Goal: Information Seeking & Learning: Learn about a topic

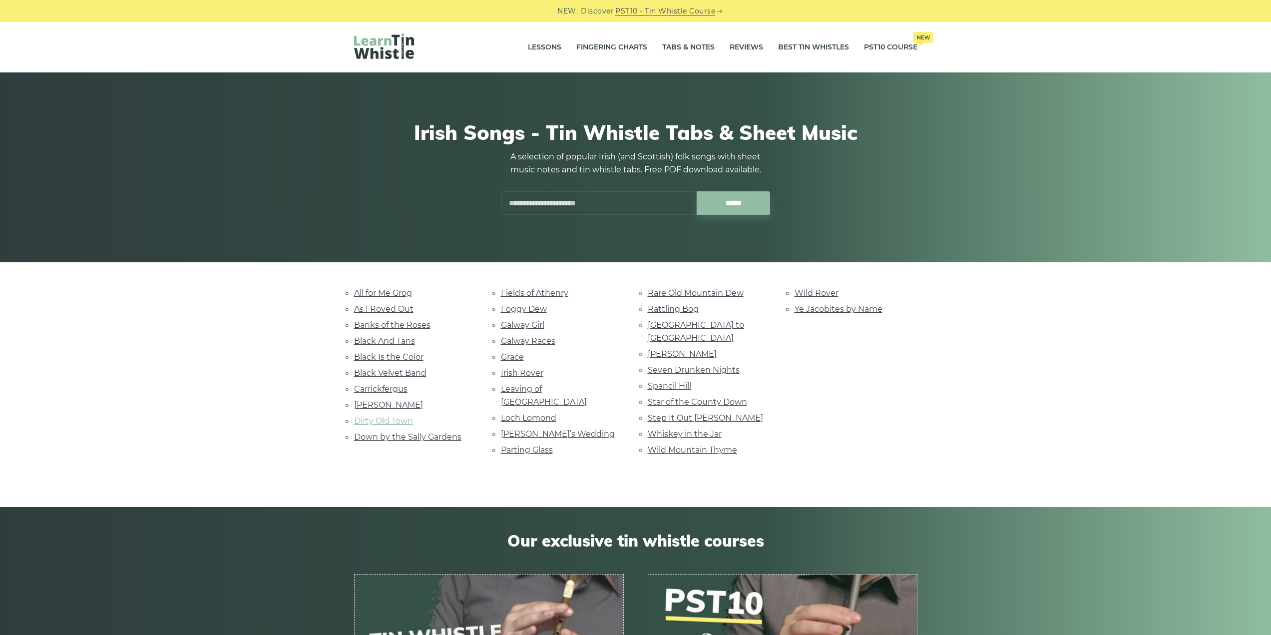
click at [399, 418] on link "Dirty Old Town" at bounding box center [383, 420] width 59 height 9
click at [535, 293] on link "Fields of Athenry" at bounding box center [534, 292] width 67 height 9
click at [689, 349] on link "Roddy Mc Corley" at bounding box center [682, 353] width 69 height 9
click at [687, 381] on link "Spancil Hill" at bounding box center [669, 385] width 43 height 9
click at [530, 306] on link "Foggy Dew" at bounding box center [524, 308] width 46 height 9
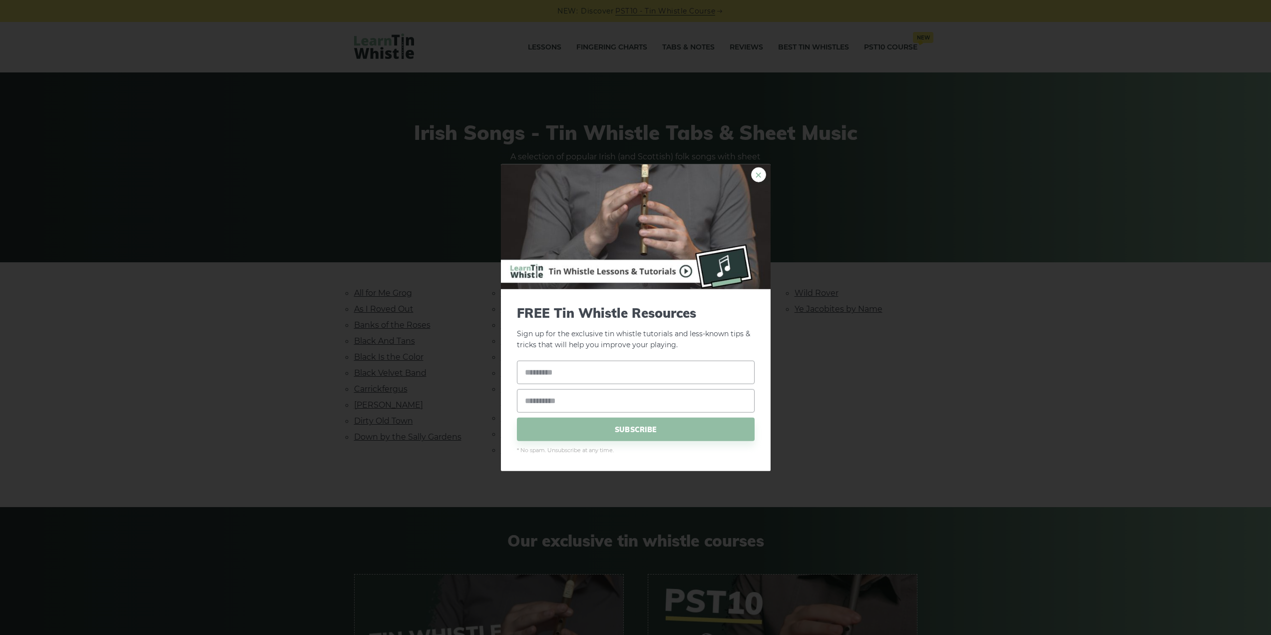
drag, startPoint x: 765, startPoint y: 170, endPoint x: 758, endPoint y: 173, distance: 7.9
click at [765, 170] on img at bounding box center [636, 226] width 270 height 125
click at [753, 175] on link "×" at bounding box center [758, 174] width 15 height 15
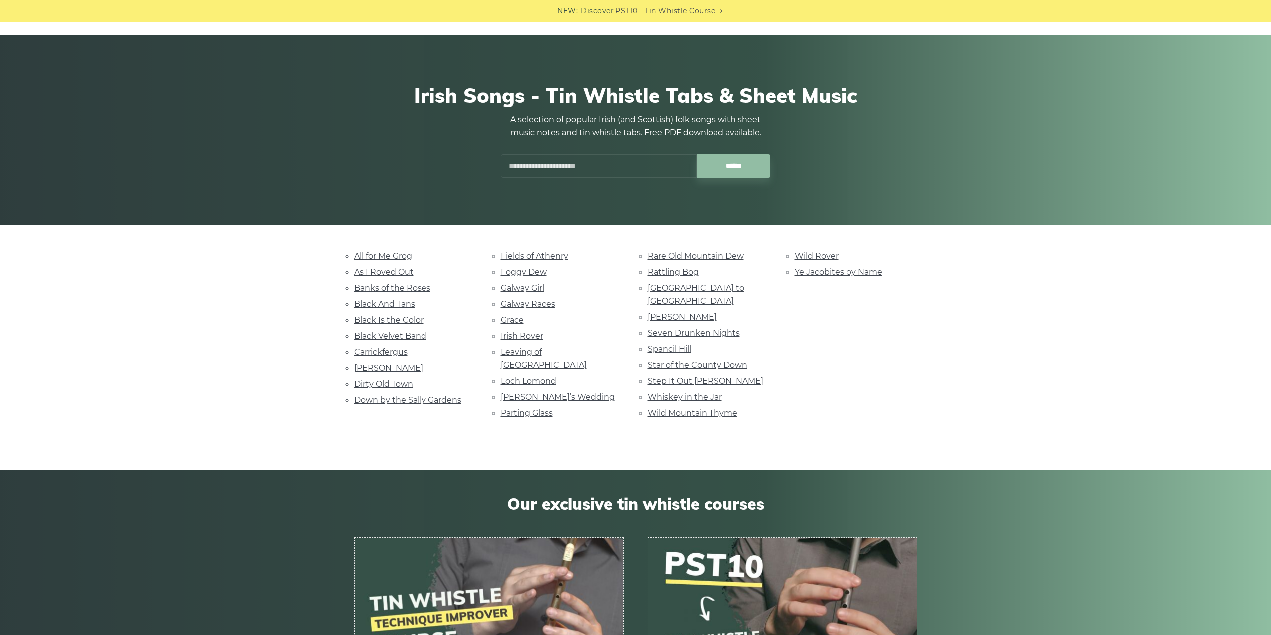
scroll to position [200, 0]
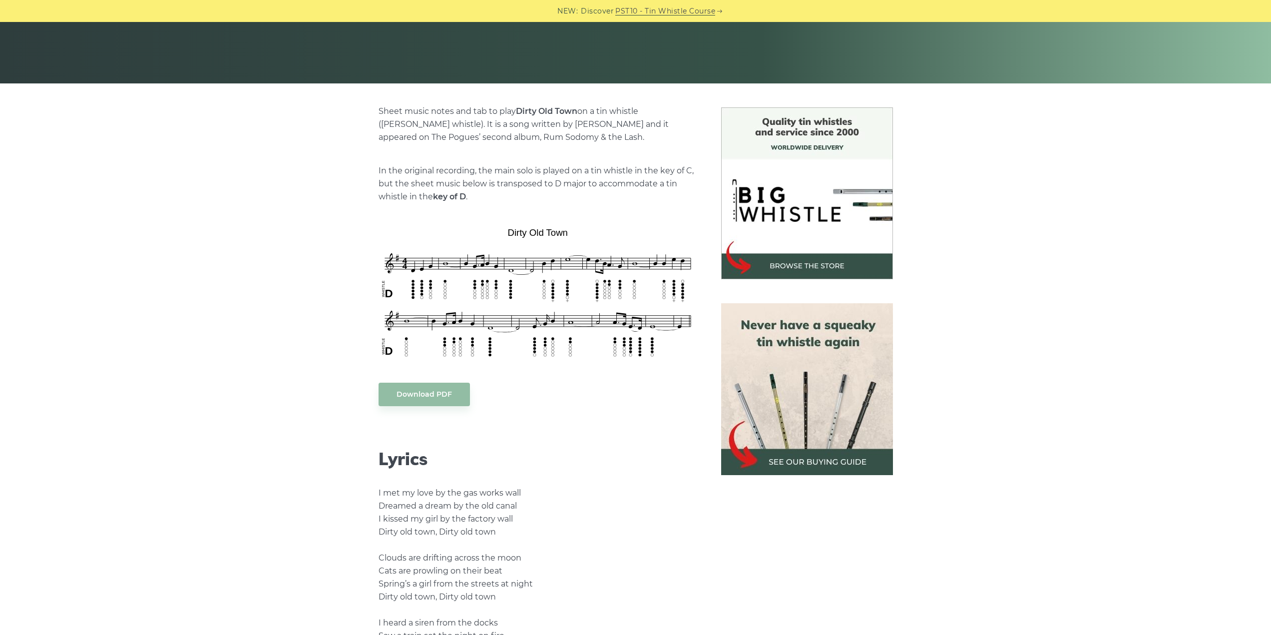
scroll to position [100, 0]
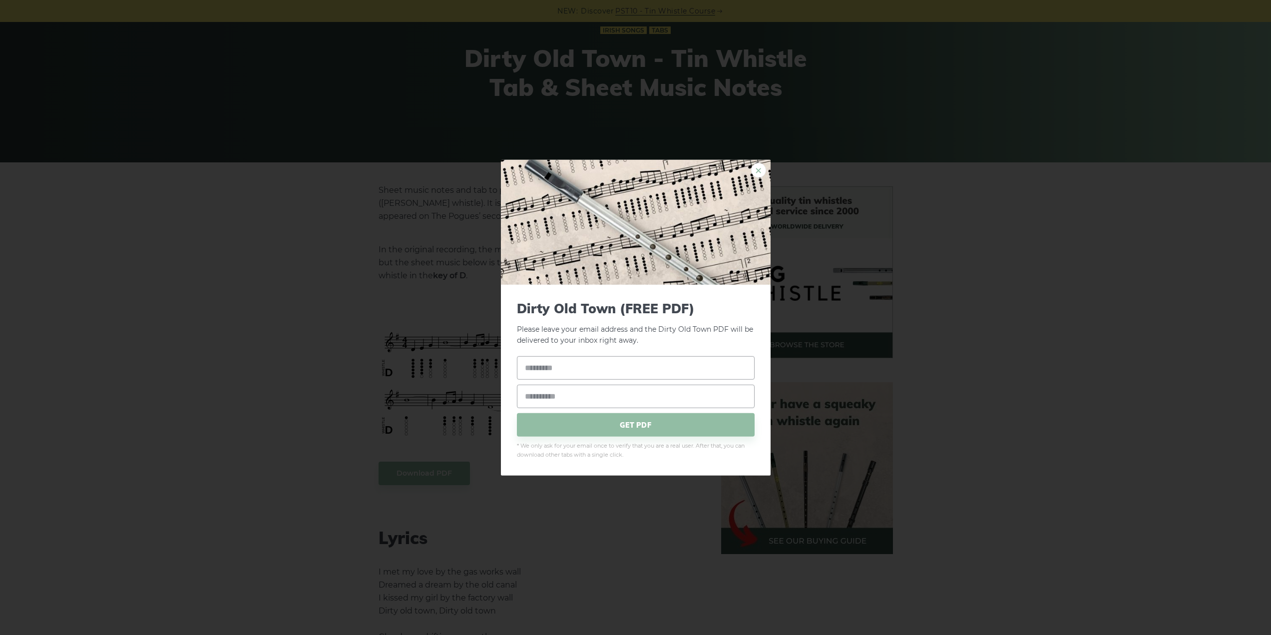
click at [754, 169] on link "×" at bounding box center [758, 169] width 15 height 15
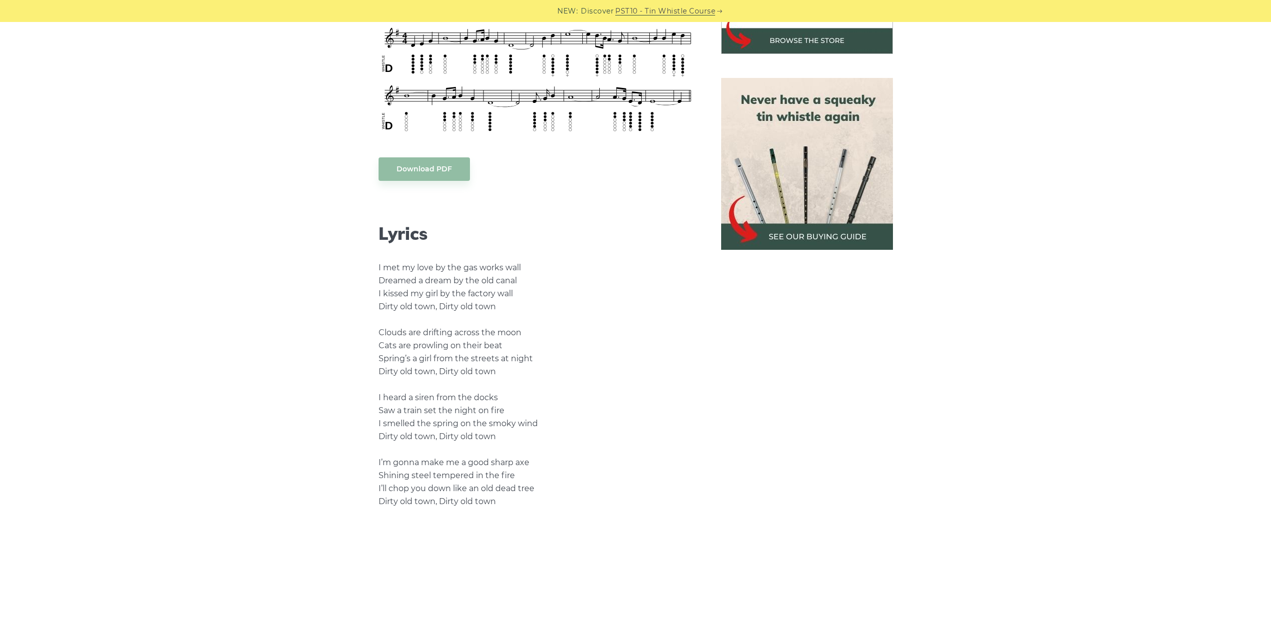
scroll to position [399, 0]
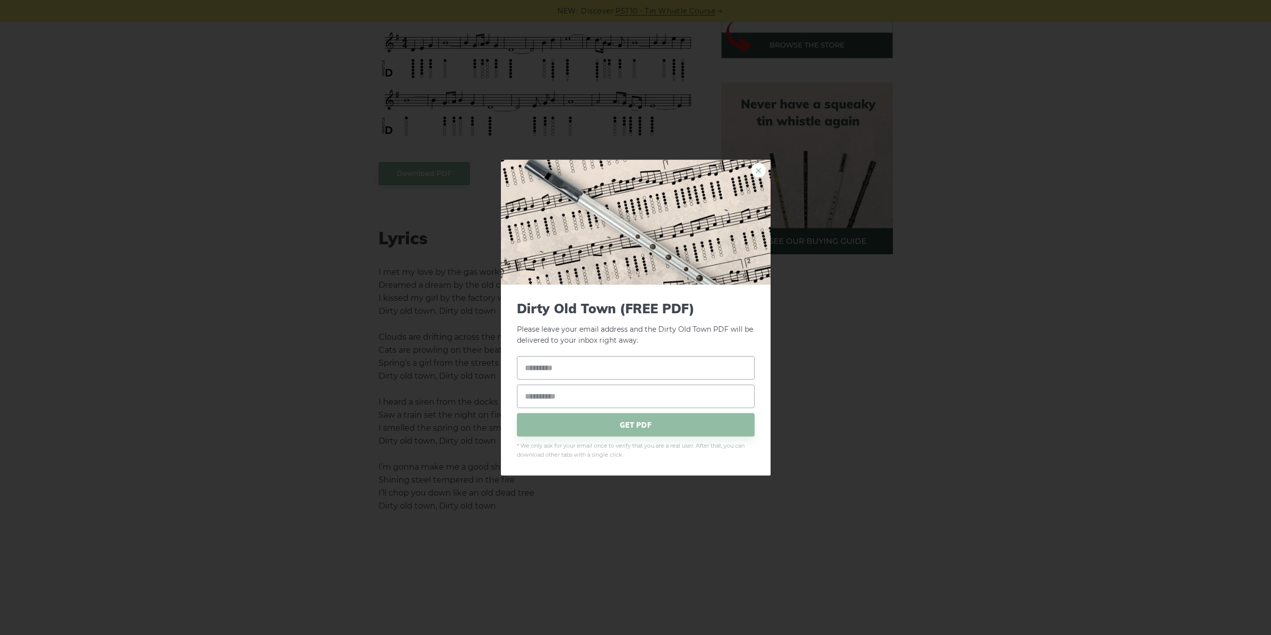
click at [752, 170] on link "×" at bounding box center [758, 169] width 15 height 15
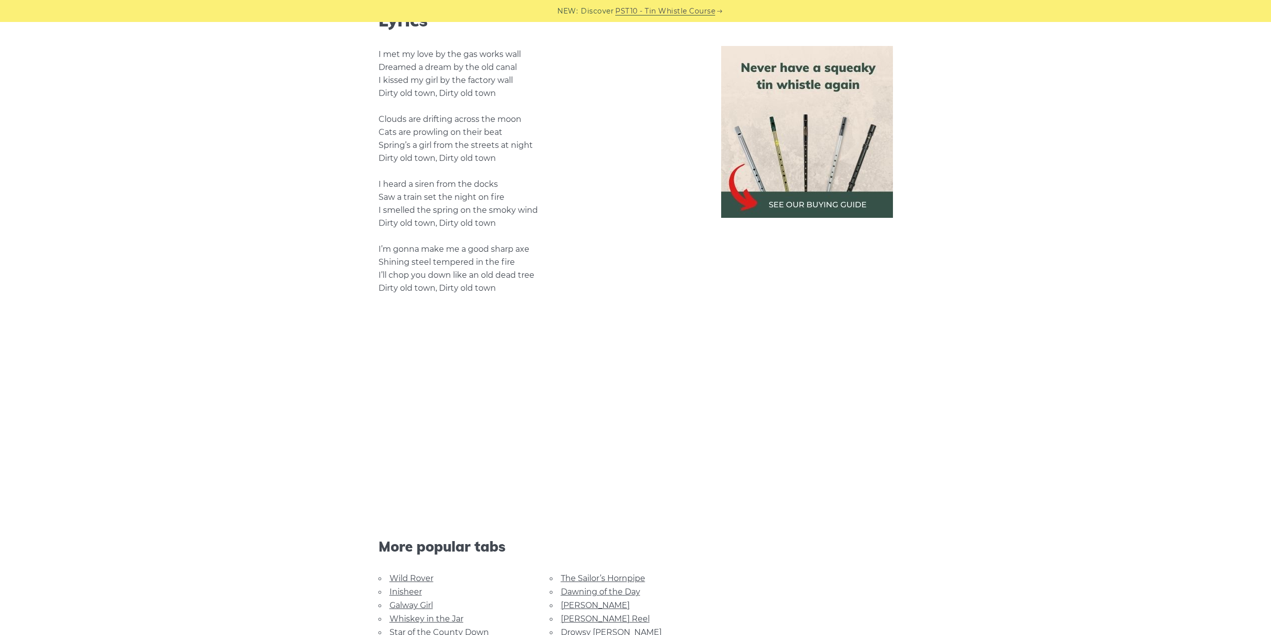
scroll to position [599, 0]
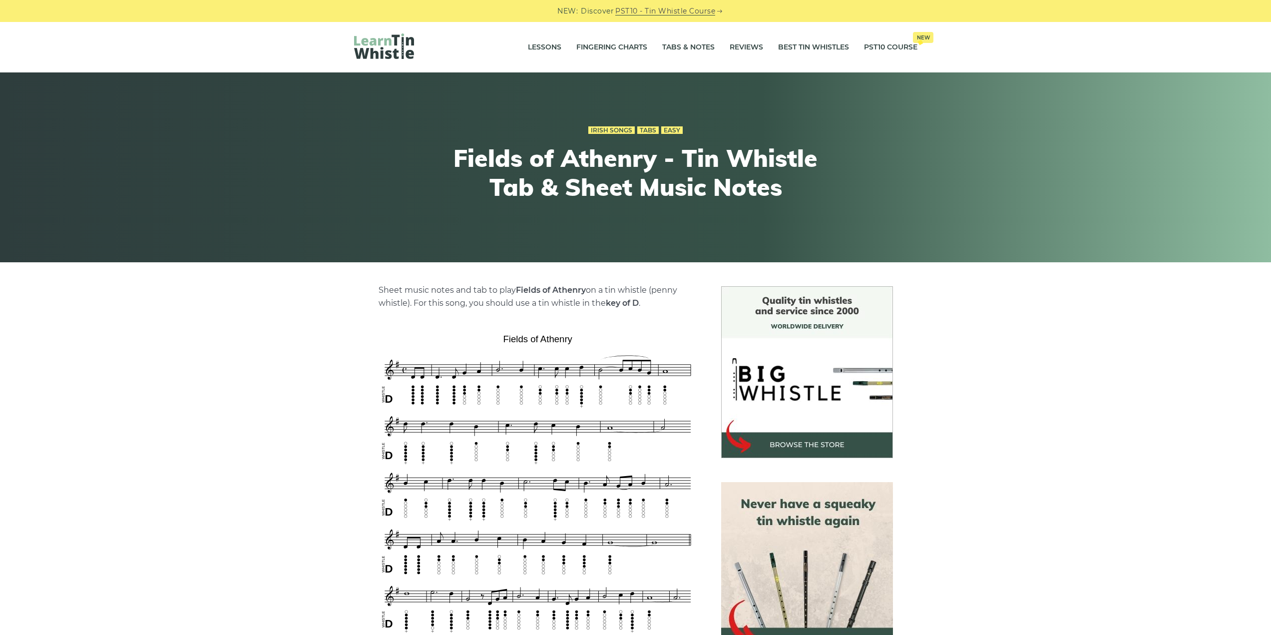
drag, startPoint x: 589, startPoint y: 286, endPoint x: 597, endPoint y: 298, distance: 14.4
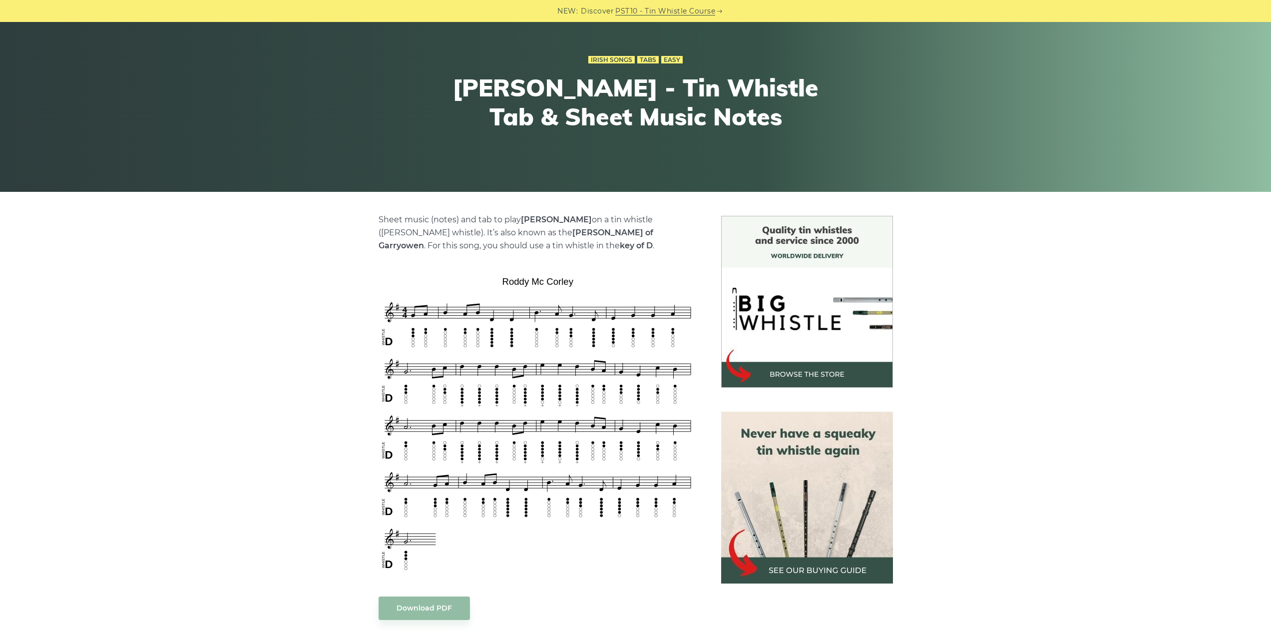
scroll to position [100, 0]
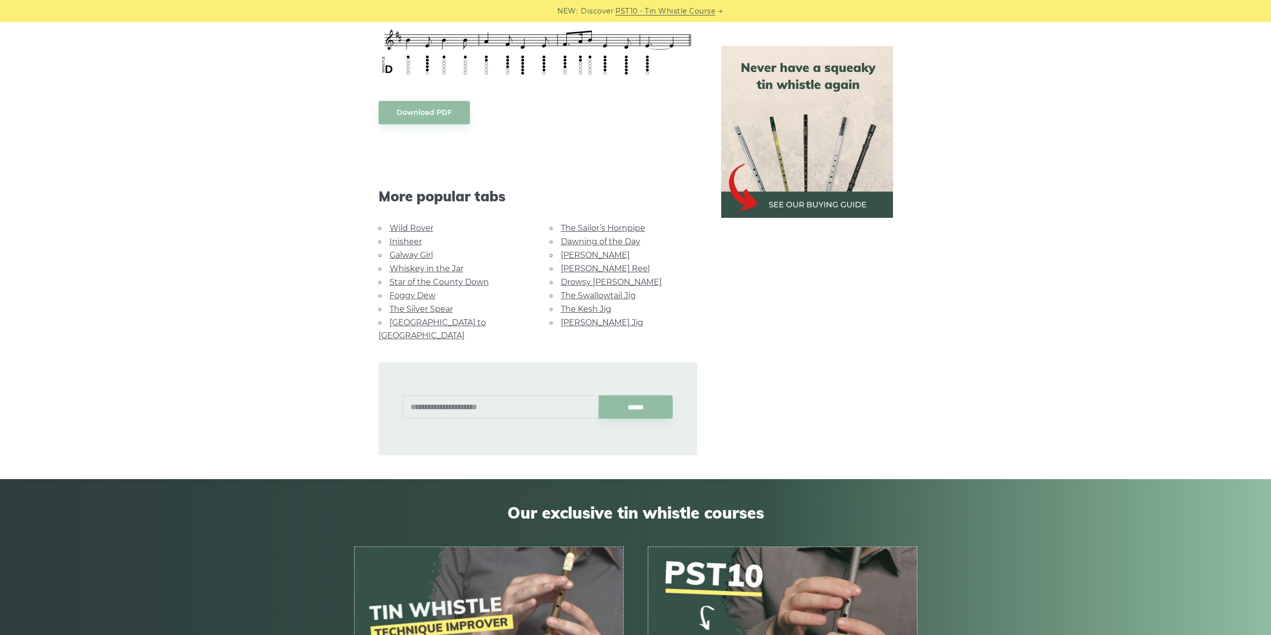
scroll to position [482, 0]
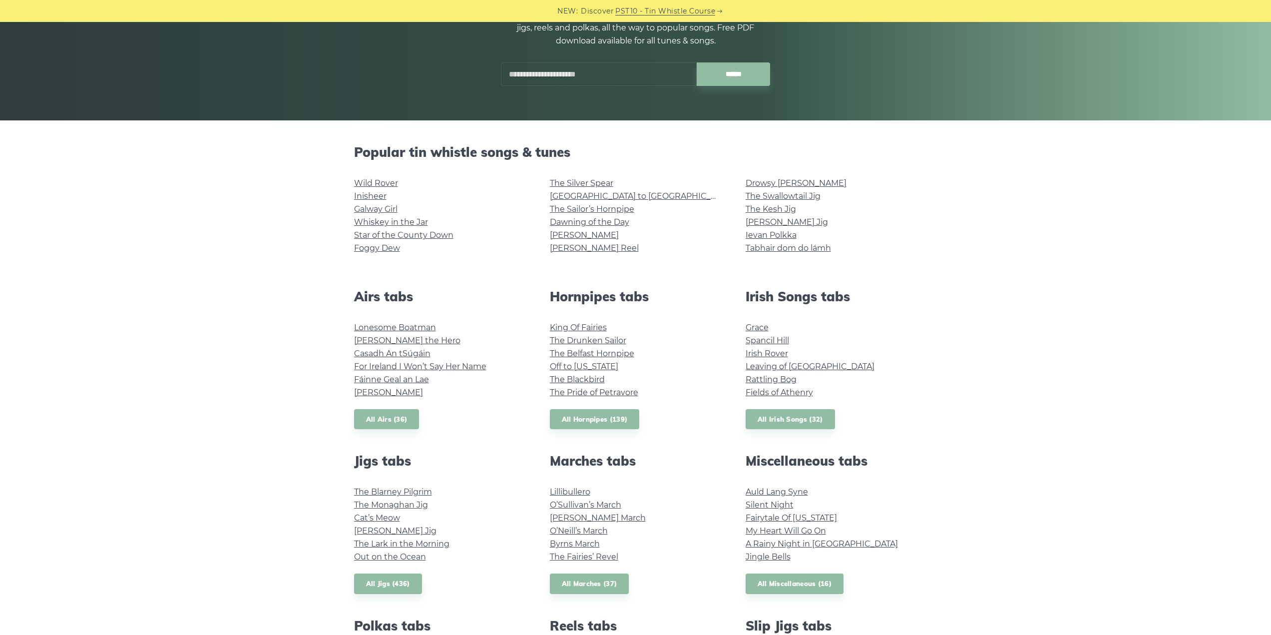
scroll to position [150, 0]
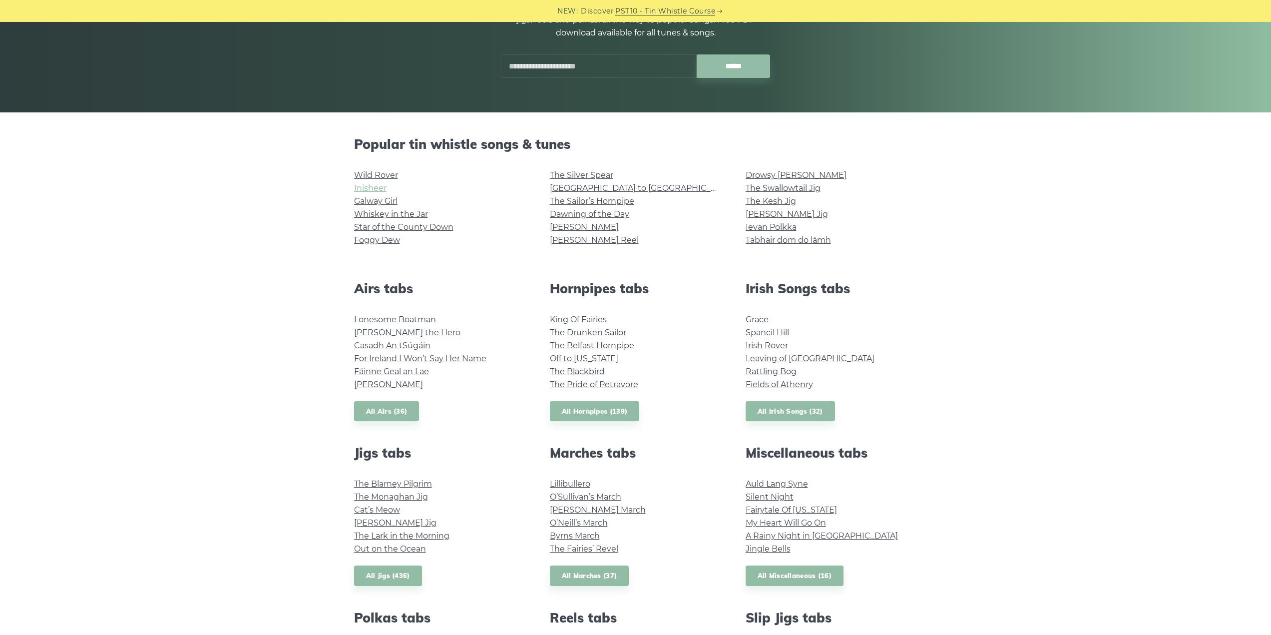
click at [375, 188] on link "Inisheer" at bounding box center [370, 187] width 32 height 9
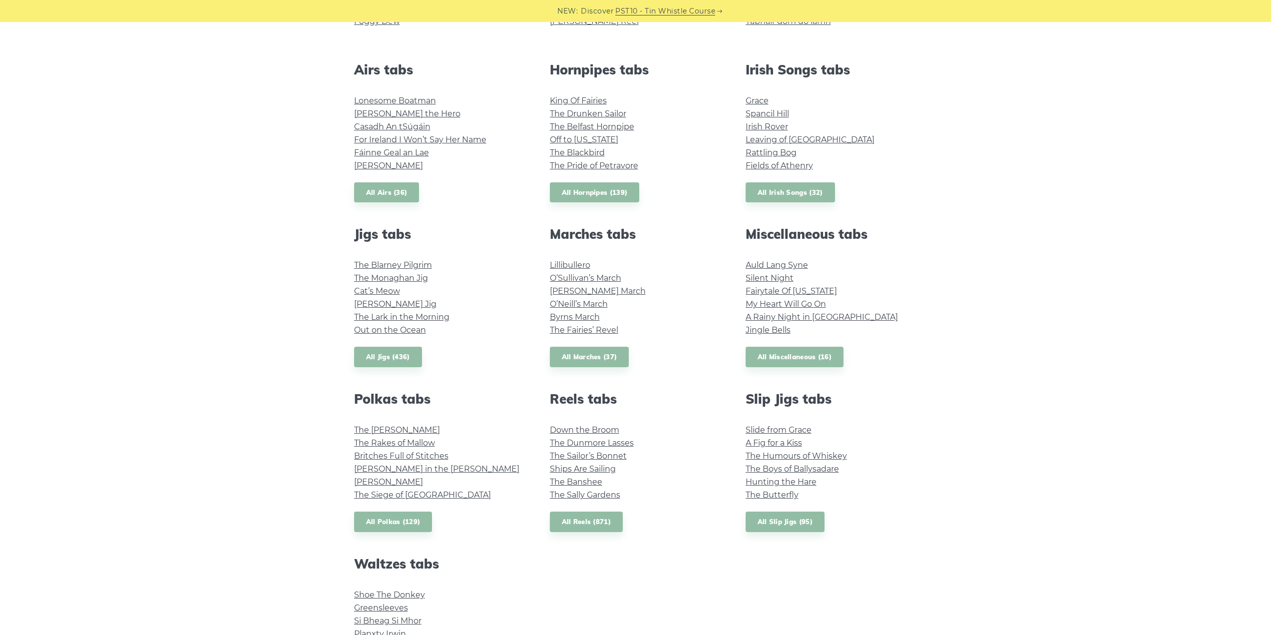
scroll to position [449, 0]
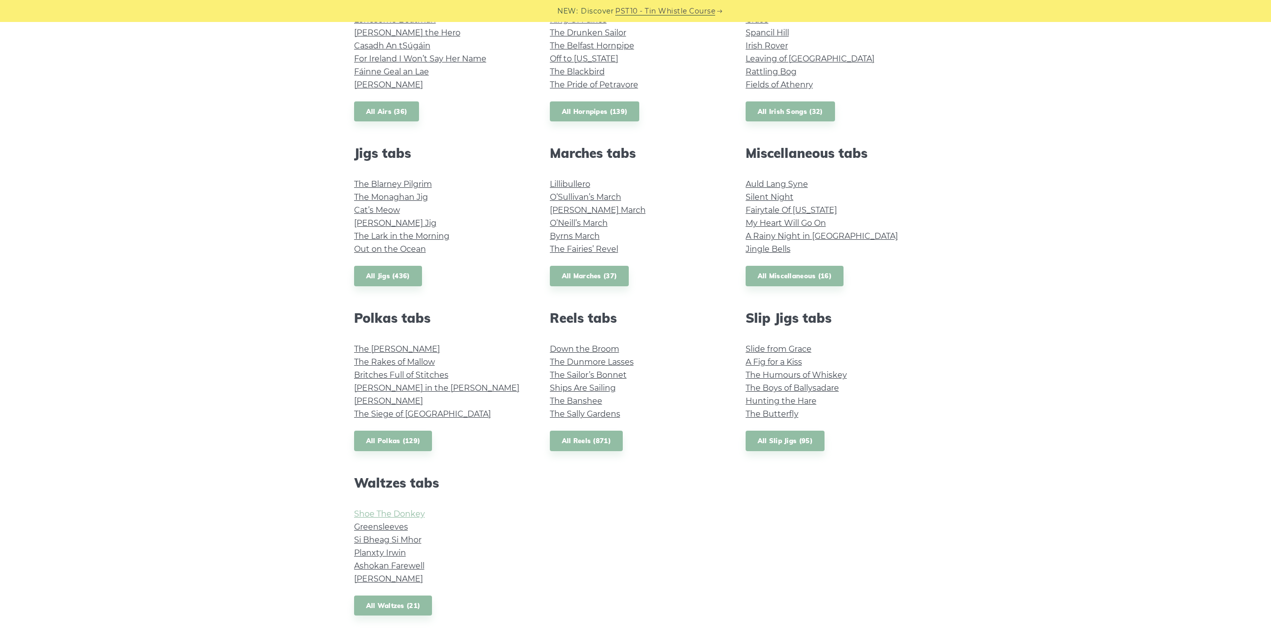
click at [404, 511] on link "Shoe The Donkey" at bounding box center [389, 513] width 71 height 9
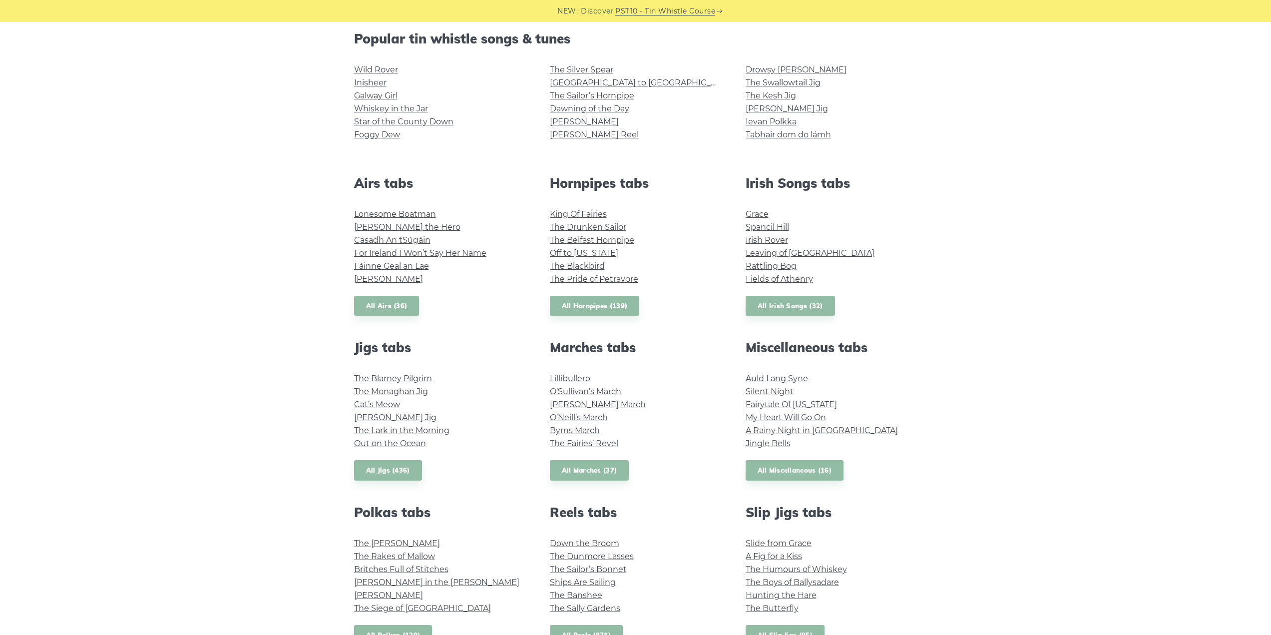
scroll to position [250, 0]
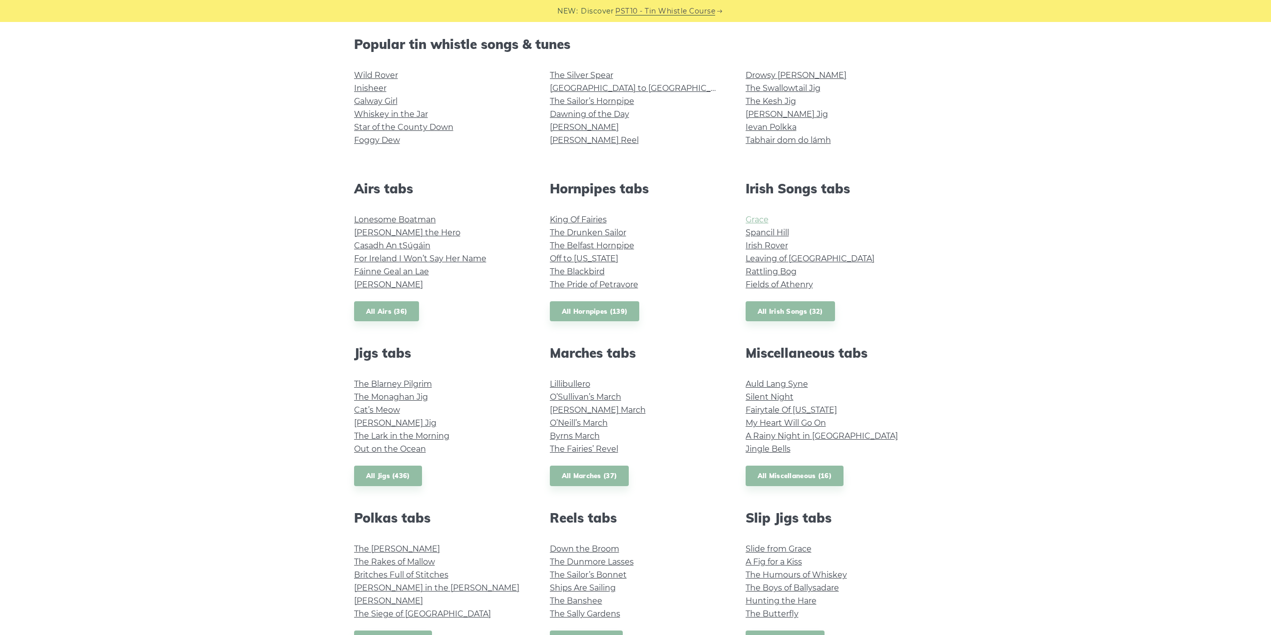
click at [750, 219] on link "Grace" at bounding box center [756, 219] width 23 height 9
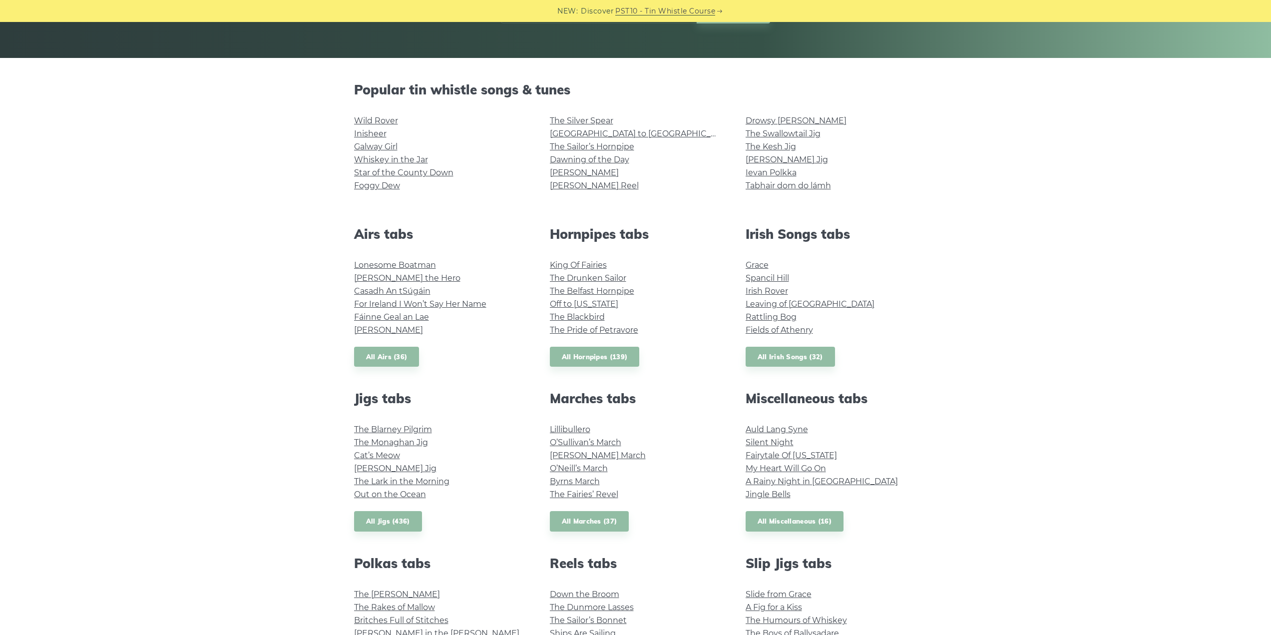
scroll to position [200, 0]
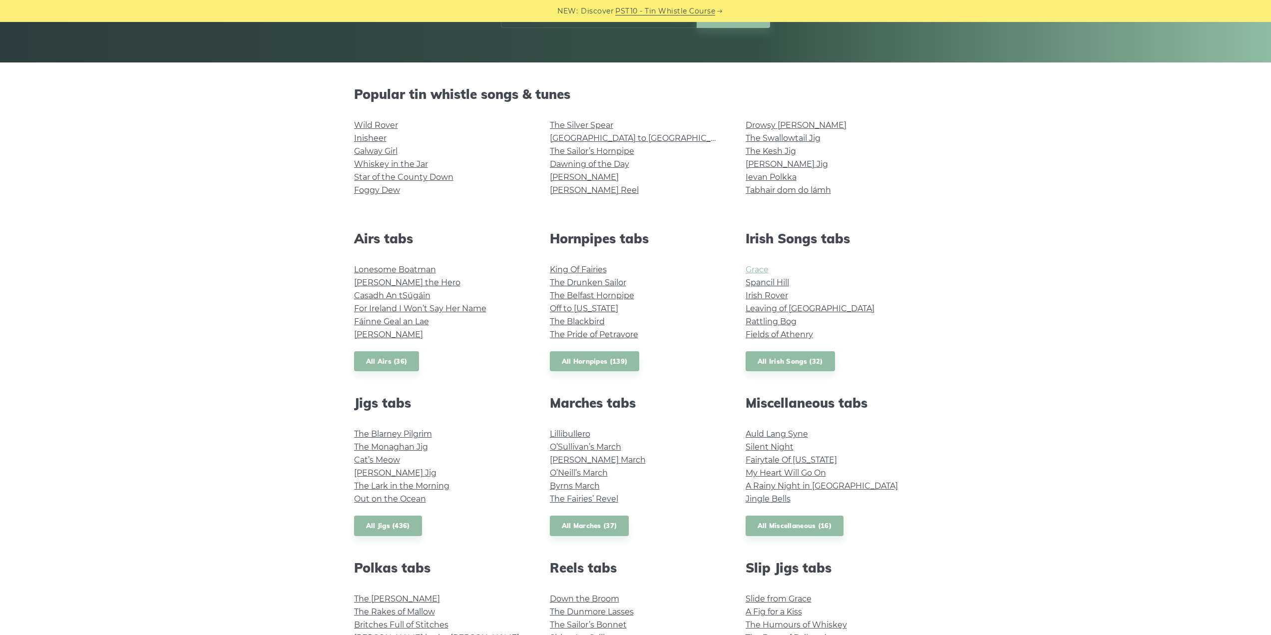
click at [764, 268] on link "Grace" at bounding box center [756, 269] width 23 height 9
click at [778, 322] on link "Rattling Bog" at bounding box center [770, 321] width 51 height 9
click at [780, 192] on link "Tabhair dom do lámh" at bounding box center [787, 189] width 85 height 9
click at [789, 358] on link "All Irish Songs (32)" at bounding box center [789, 361] width 89 height 20
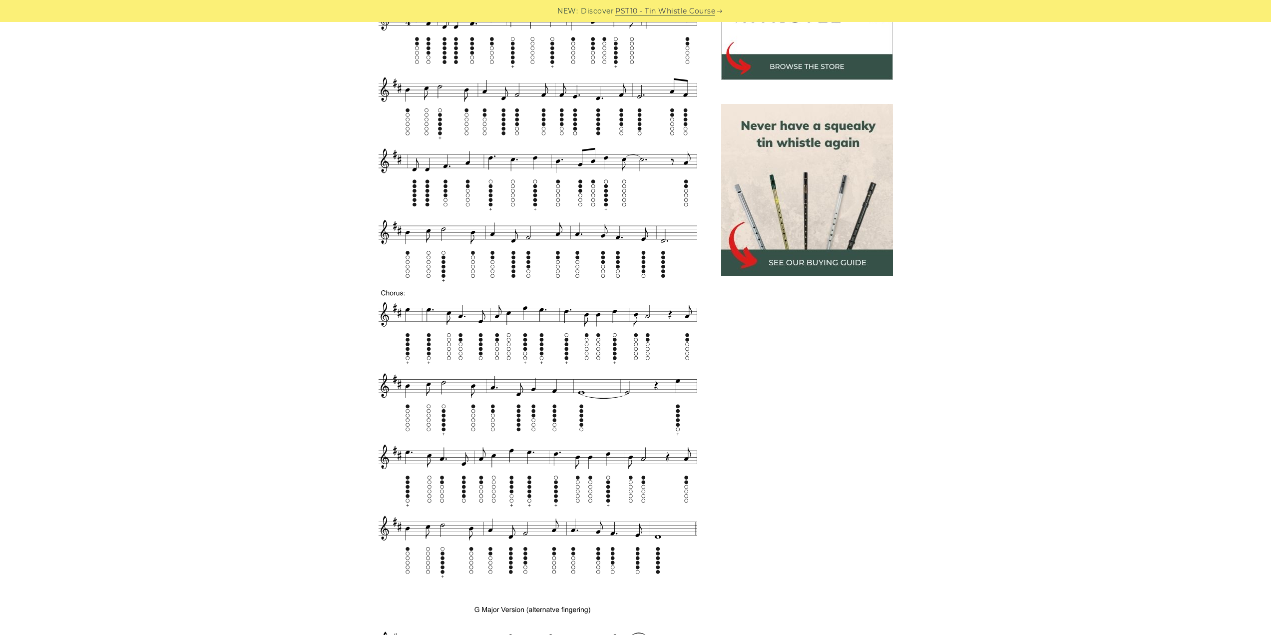
scroll to position [399, 0]
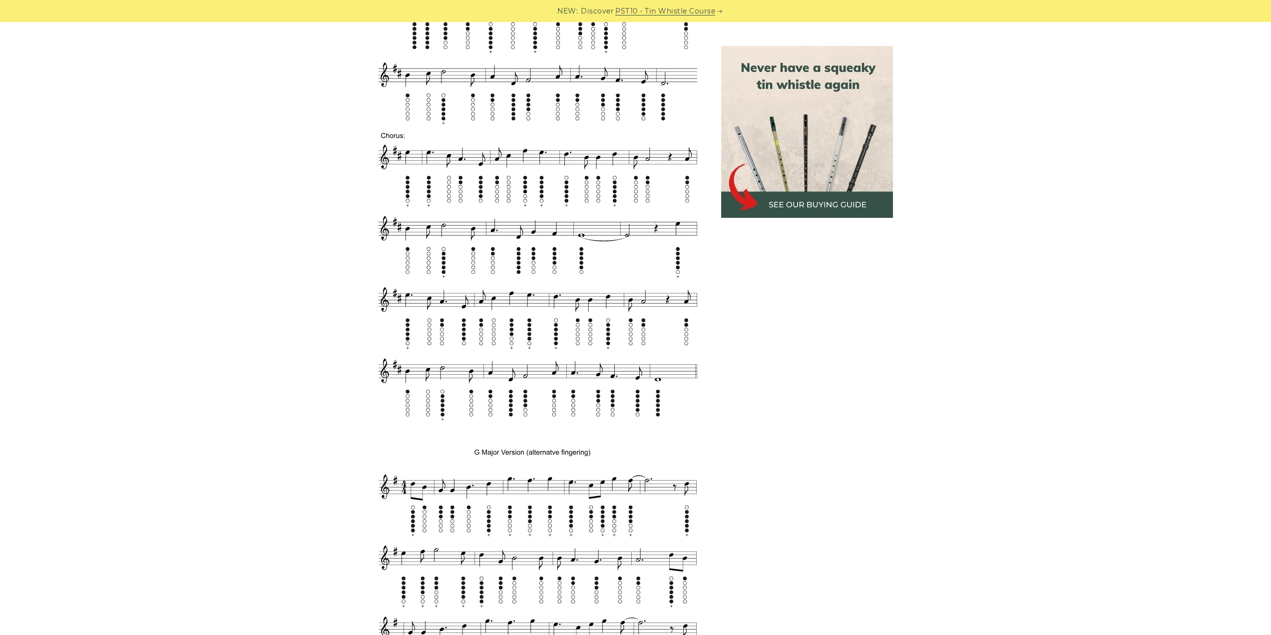
scroll to position [549, 0]
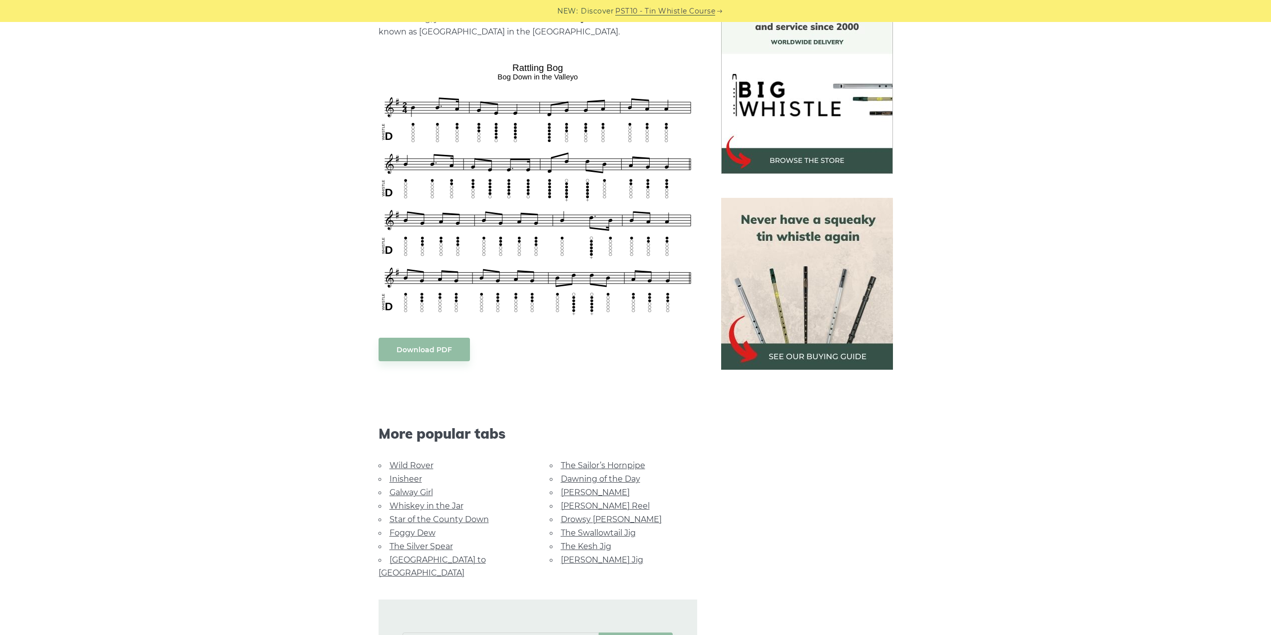
scroll to position [300, 0]
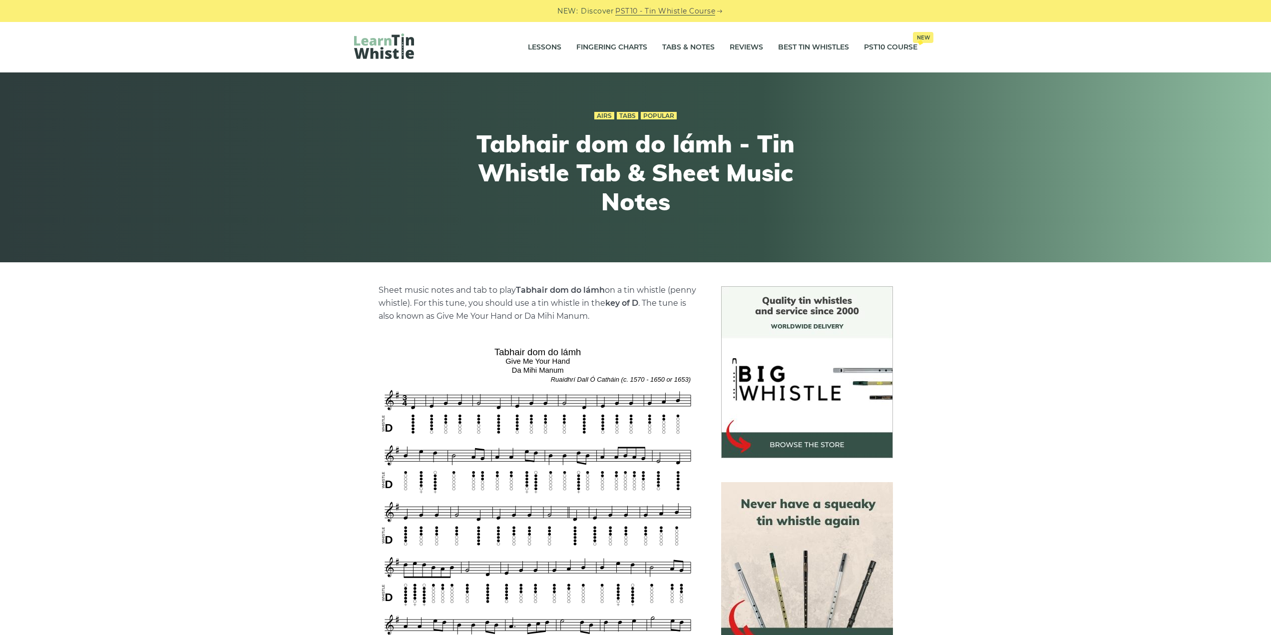
drag, startPoint x: 781, startPoint y: 153, endPoint x: 771, endPoint y: 162, distance: 13.1
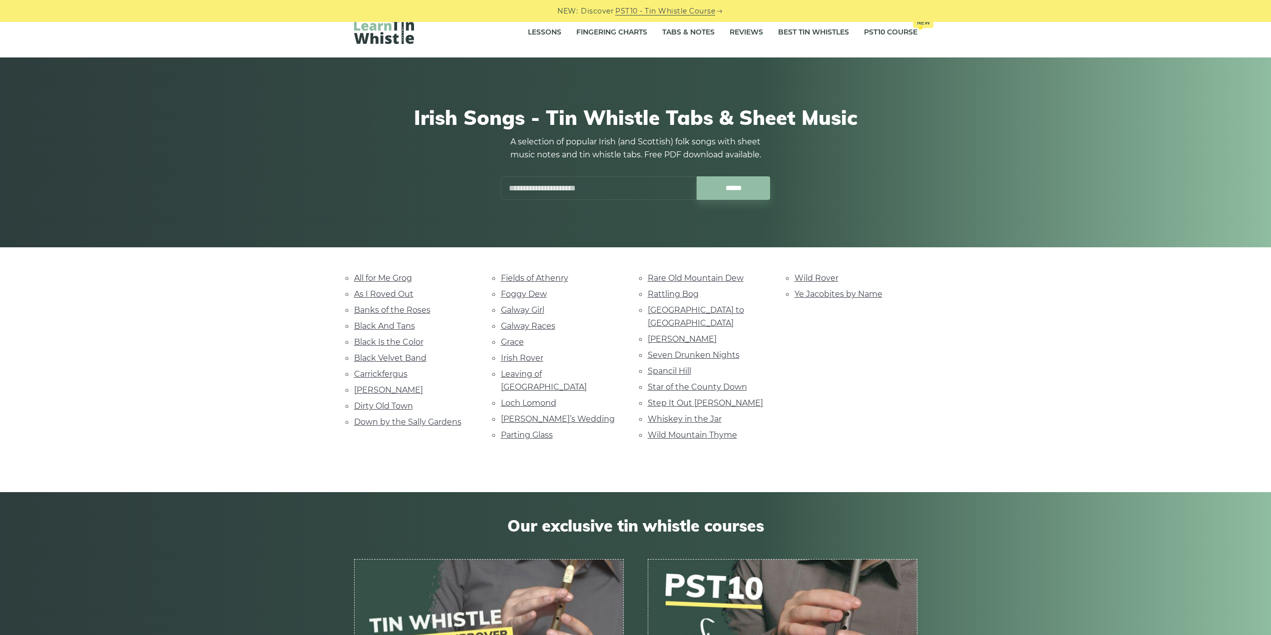
scroll to position [50, 0]
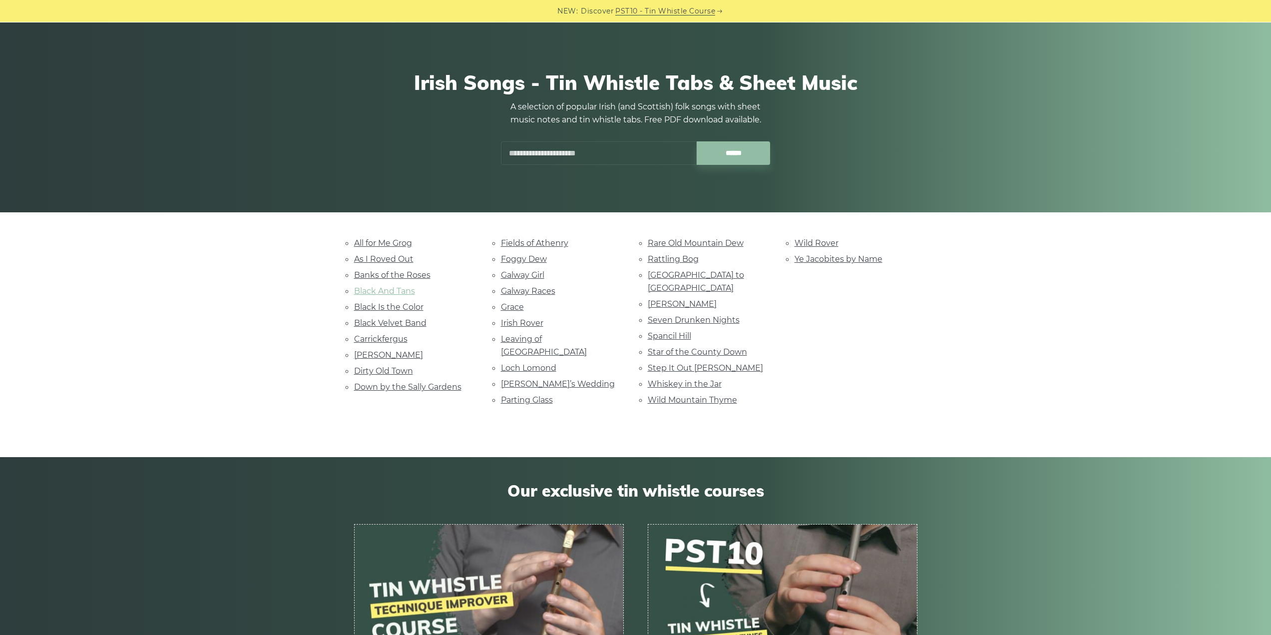
click at [394, 295] on link "Black And Tans" at bounding box center [384, 290] width 61 height 9
click at [669, 273] on link "[GEOGRAPHIC_DATA] to [GEOGRAPHIC_DATA]" at bounding box center [696, 281] width 96 height 22
click at [402, 371] on link "Dirty Old Town" at bounding box center [383, 370] width 59 height 9
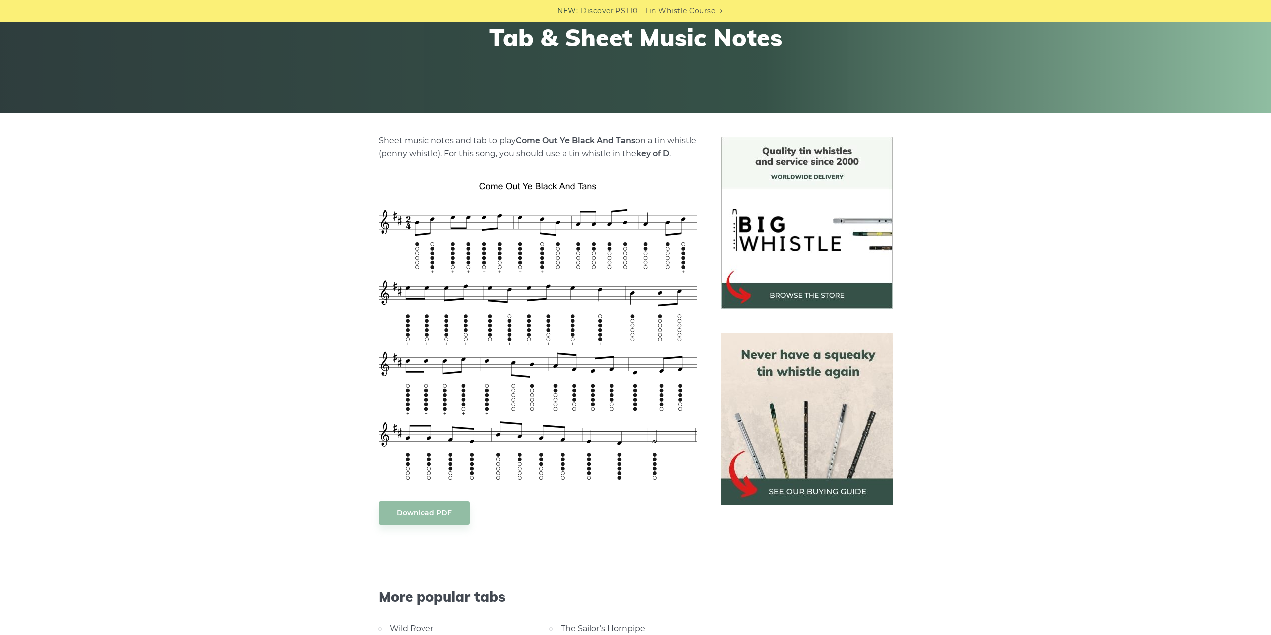
scroll to position [150, 0]
click at [807, 296] on img at bounding box center [807, 222] width 172 height 172
drag, startPoint x: 476, startPoint y: 86, endPoint x: 490, endPoint y: 84, distance: 14.1
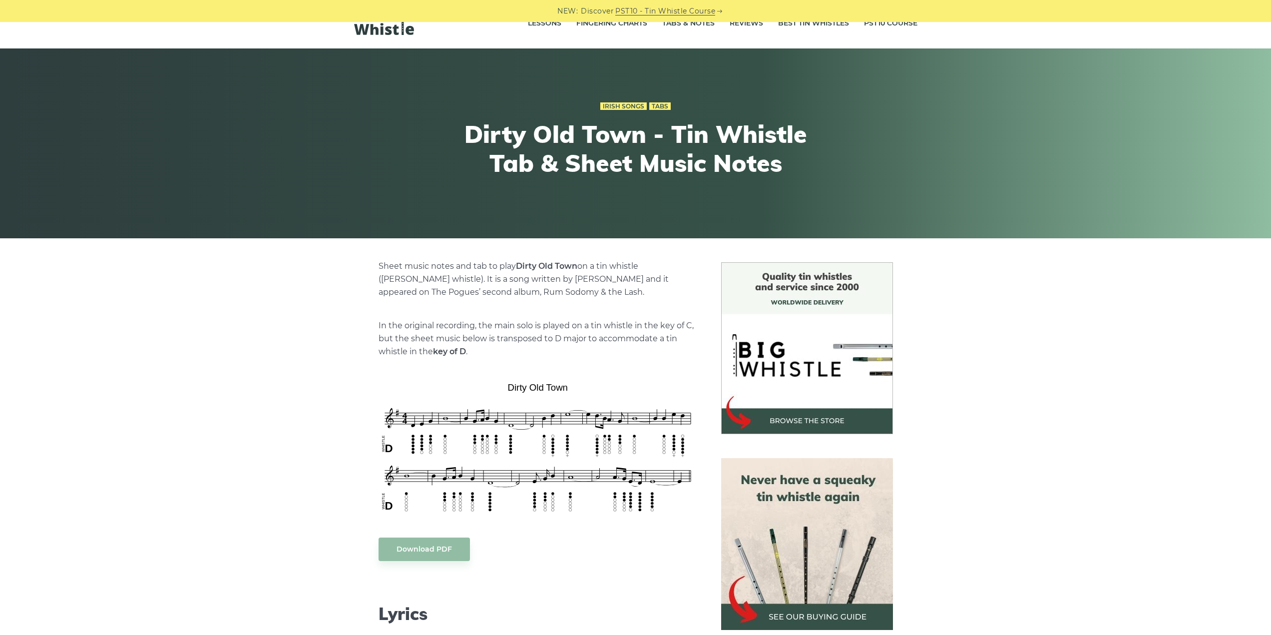
scroll to position [300, 0]
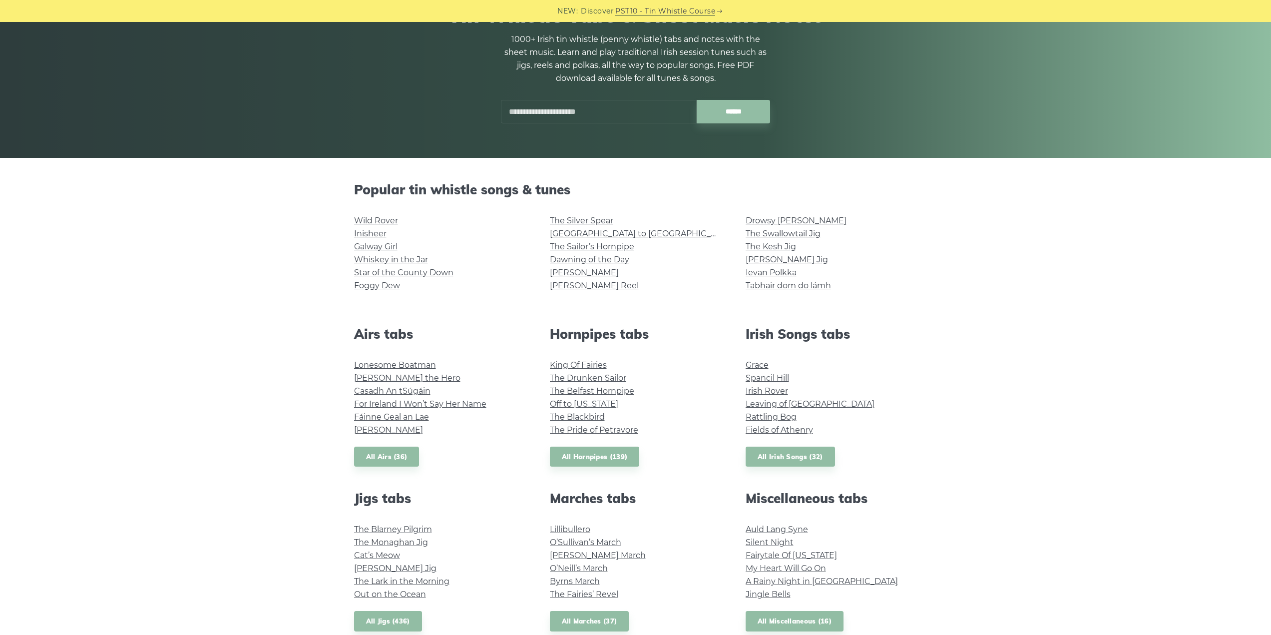
scroll to position [100, 0]
